Goal: Communication & Community: Answer question/provide support

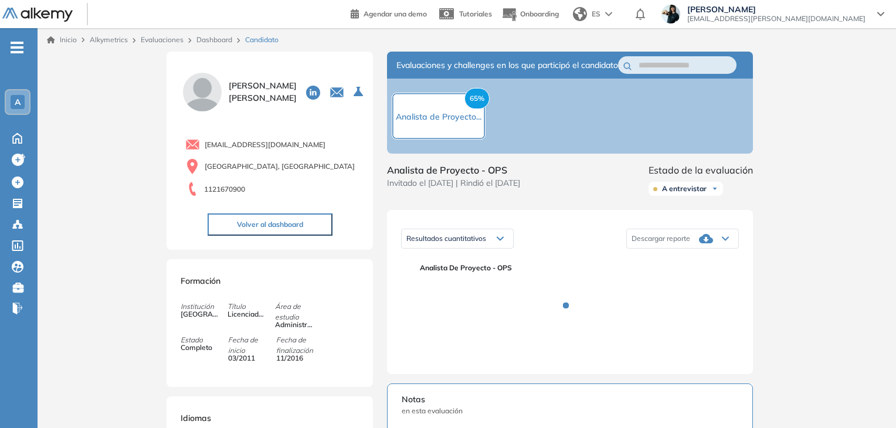
click at [211, 38] on link "Dashboard" at bounding box center [214, 39] width 36 height 9
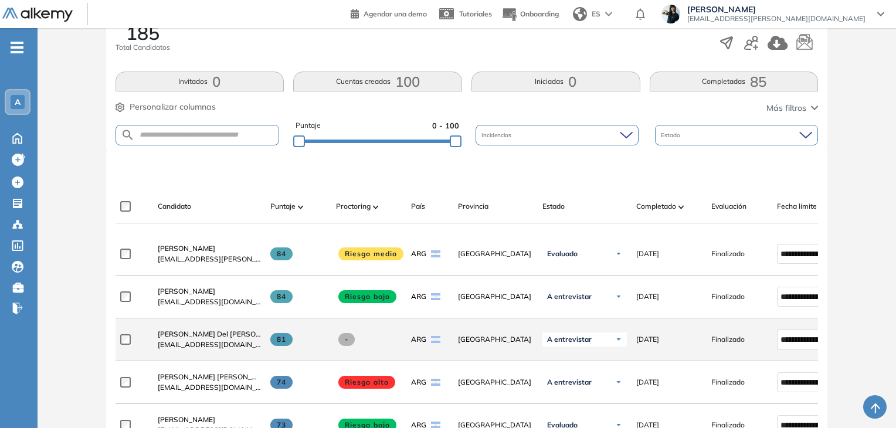
scroll to position [235, 0]
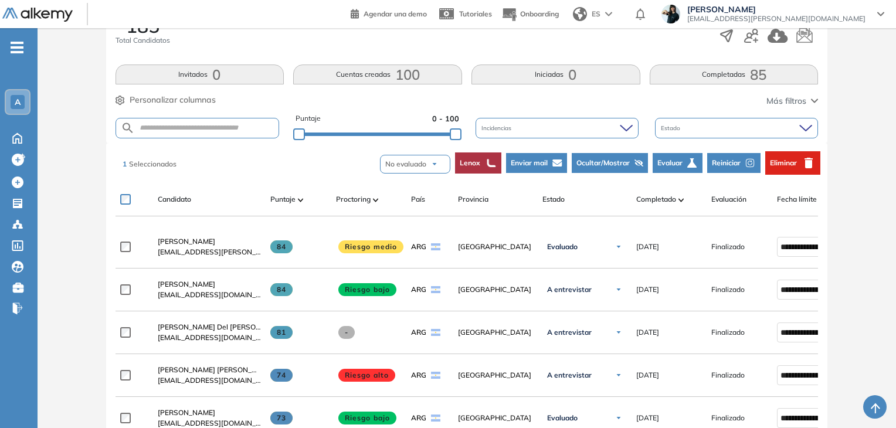
click at [524, 162] on span "Enviar mail" at bounding box center [529, 163] width 37 height 11
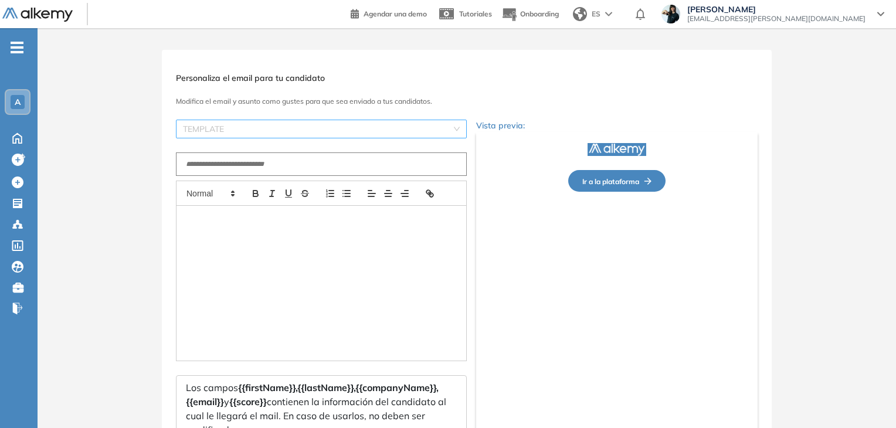
scroll to position [0, 0]
click at [269, 137] on input "search" at bounding box center [317, 131] width 269 height 18
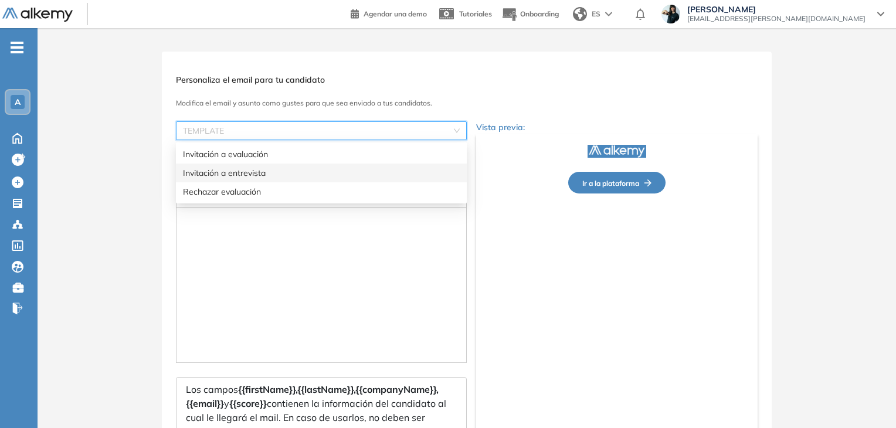
click at [254, 172] on div "Invitación a entrevista" at bounding box center [321, 173] width 277 height 13
type input "**********"
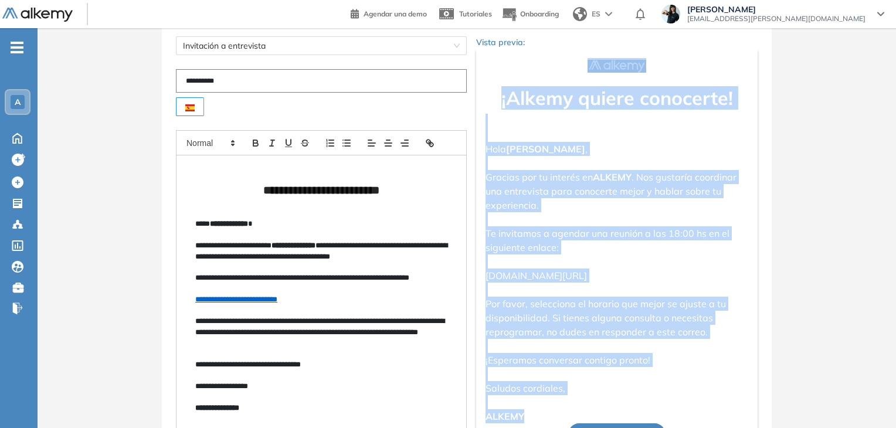
scroll to position [59, 0]
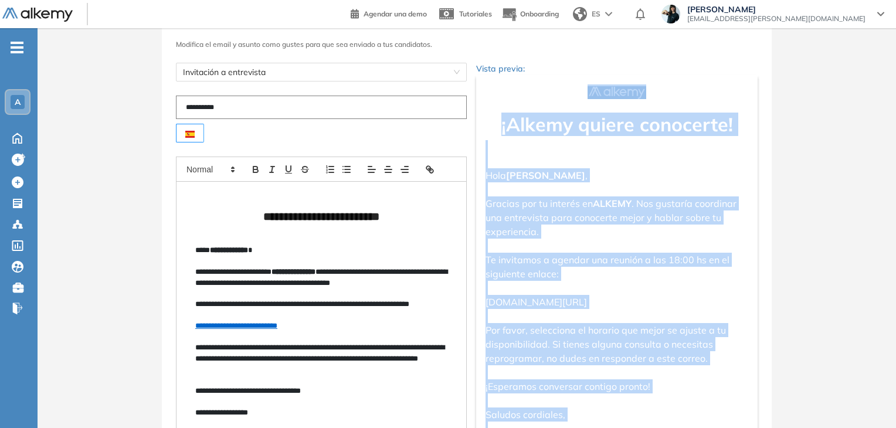
drag, startPoint x: 527, startPoint y: 270, endPoint x: 493, endPoint y: 85, distance: 187.7
click at [493, 85] on div "¡Alkemy quiere conocerte! [PERSON_NAME] , Gracias por tu interés en ALKEMY . No…" at bounding box center [616, 278] width 281 height 406
copy div "¡Alkemy quiere conocerte! [PERSON_NAME] , Gracias por tu interés en ALKEMY . No…"
